Goal: Check status: Check status

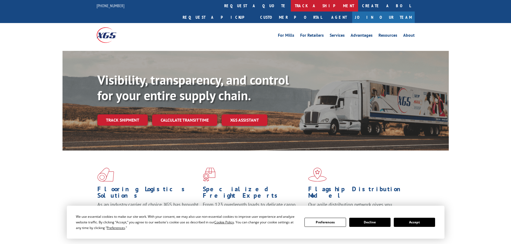
click at [291, 8] on link "track a shipment" at bounding box center [324, 6] width 67 height 12
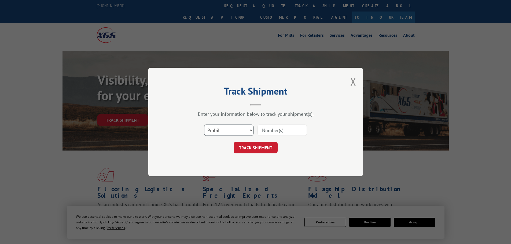
drag, startPoint x: 235, startPoint y: 130, endPoint x: 234, endPoint y: 135, distance: 5.0
click at [235, 130] on select "Select category... Probill BOL PO" at bounding box center [228, 130] width 49 height 11
select select "bol"
click at [204, 125] on select "Select category... Probill BOL PO" at bounding box center [228, 130] width 49 height 11
click at [280, 131] on input at bounding box center [281, 130] width 49 height 11
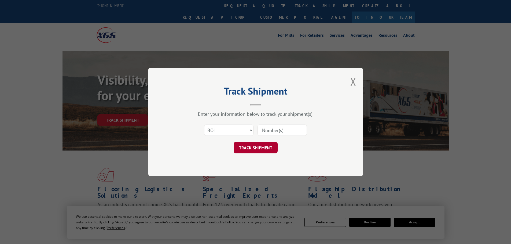
paste input "438369"
type input "438369"
click at [267, 147] on button "TRACK SHIPMENT" at bounding box center [255, 147] width 44 height 11
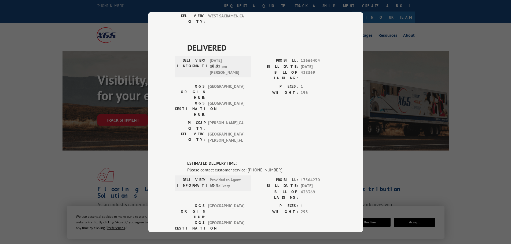
scroll to position [259, 0]
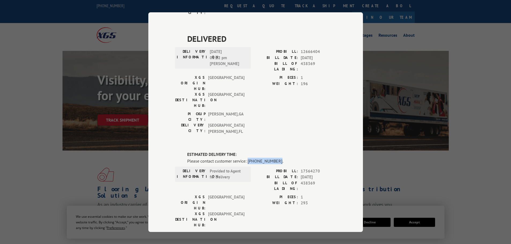
drag, startPoint x: 245, startPoint y: 81, endPoint x: 273, endPoint y: 80, distance: 28.4
click at [273, 158] on div "Please contact customer service: [PHONE_NUMBER]." at bounding box center [261, 161] width 149 height 6
copy div "[PHONE_NUMBER]"
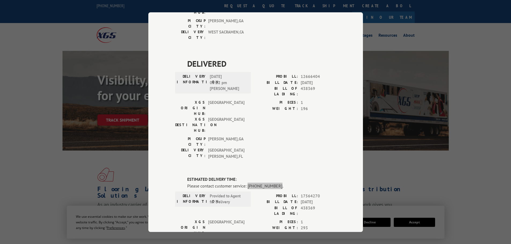
scroll to position [286, 0]
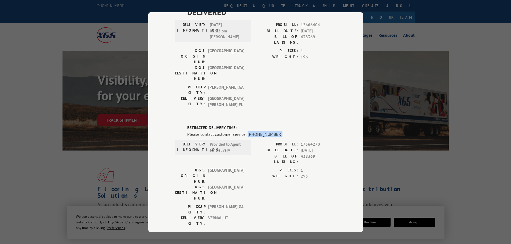
click at [473, 113] on div "Track Shipment DELIVERED DELIVERY INFORMATION: [DATE] 02:00 pm [PERSON_NAME] PR…" at bounding box center [255, 122] width 511 height 244
